Goal: Communication & Community: Participate in discussion

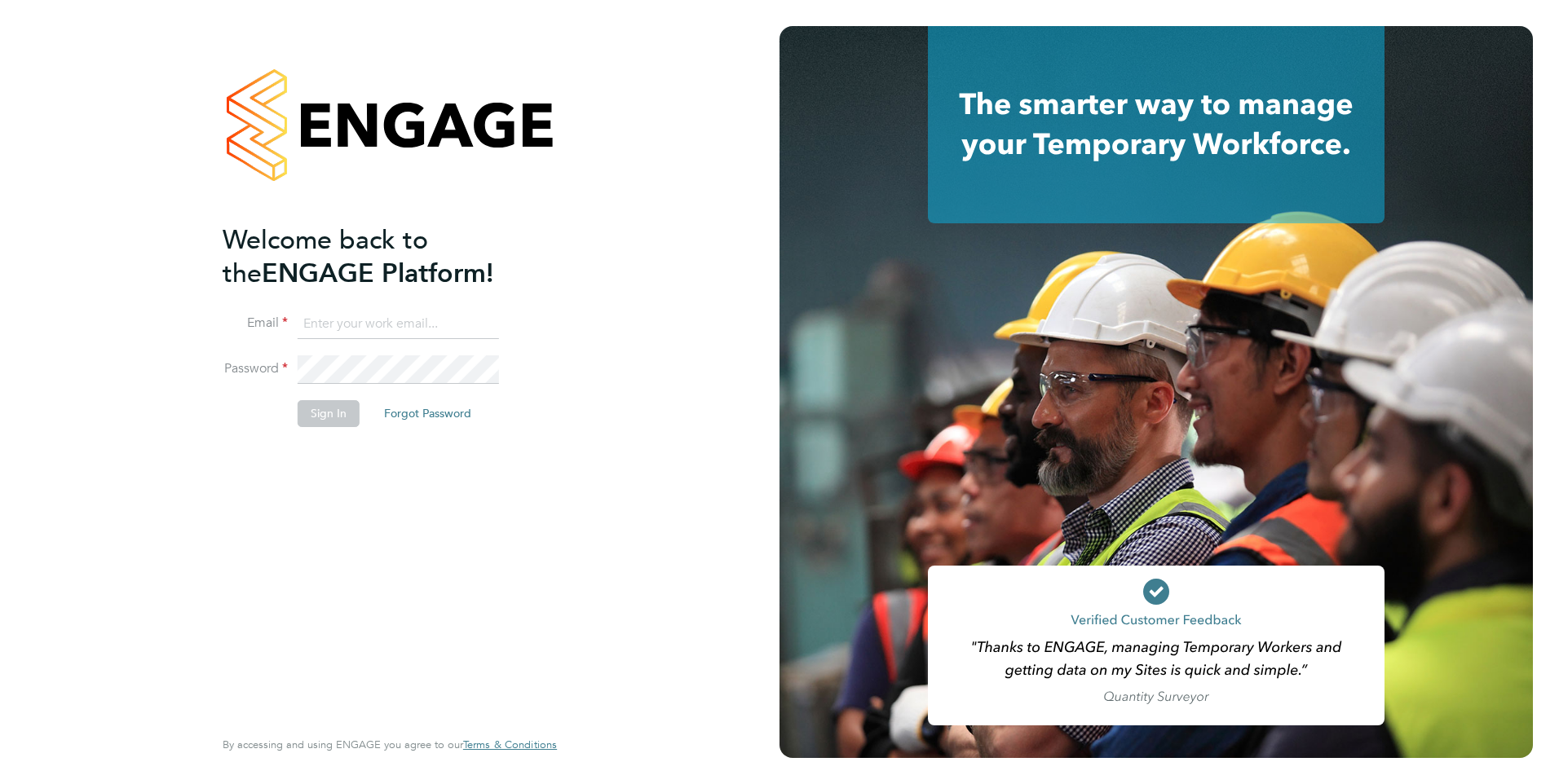
type input "shabnam.shaheen@ncclondon.ac.uk"
click at [333, 412] on button "Sign In" at bounding box center [328, 413] width 62 height 26
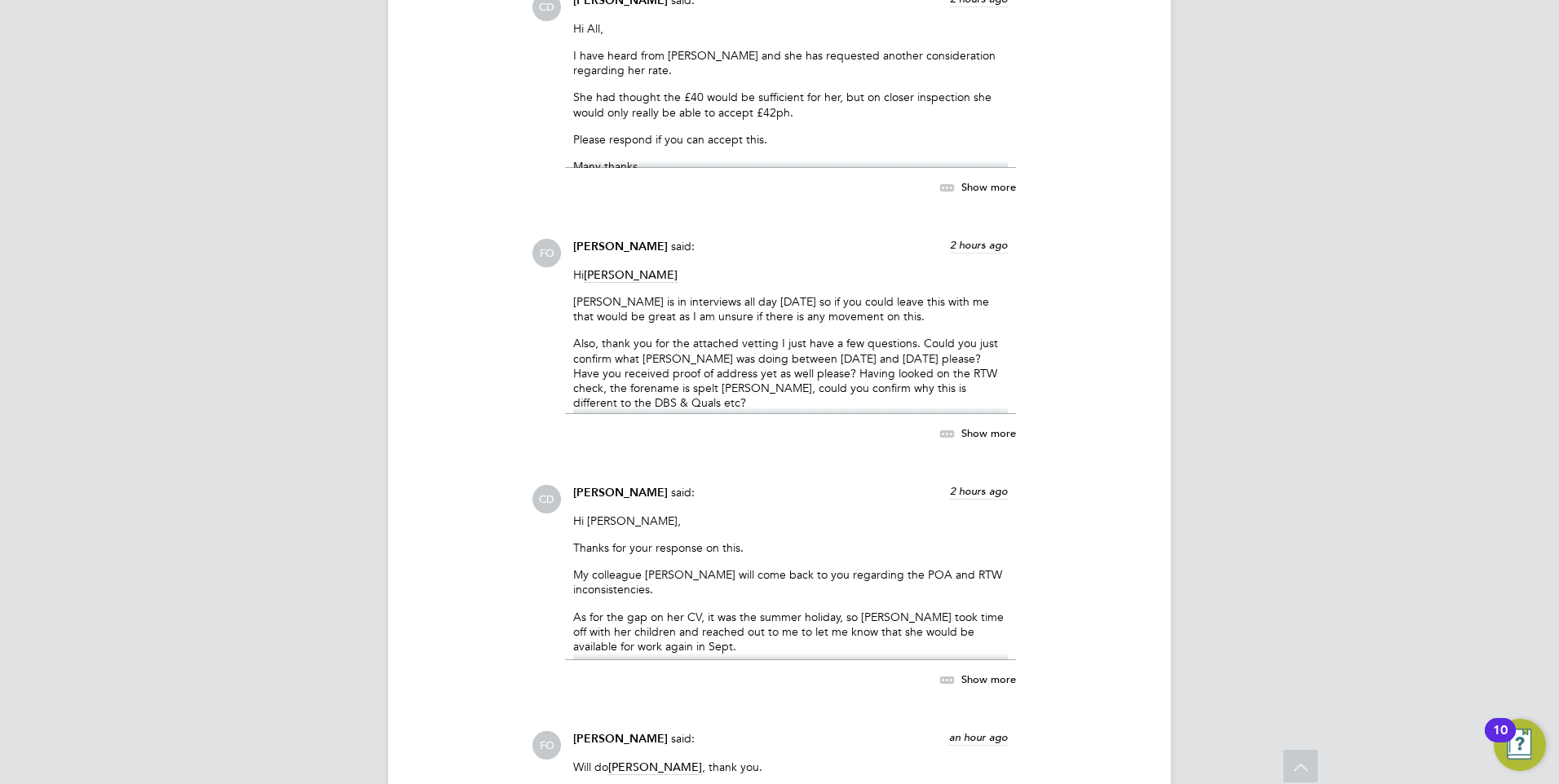
scroll to position [6887, 0]
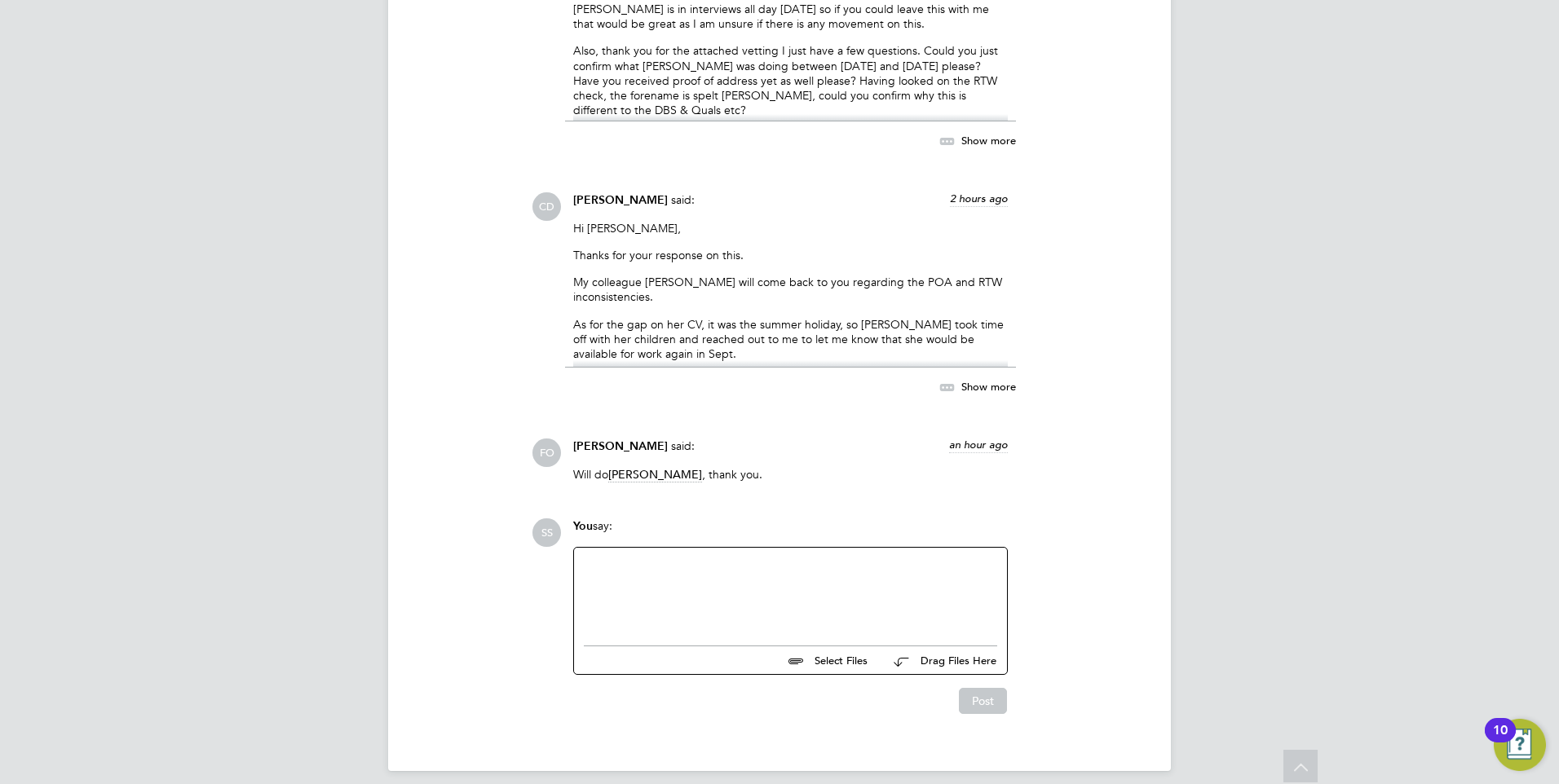
click at [660, 562] on div at bounding box center [790, 592] width 413 height 70
click at [805, 587] on div "Has this been sorted? Can [PERSON_NAME] start tomororw please" at bounding box center [790, 594] width 413 height 14
click at [984, 688] on button "Post" at bounding box center [983, 700] width 48 height 26
